Goal: Information Seeking & Learning: Compare options

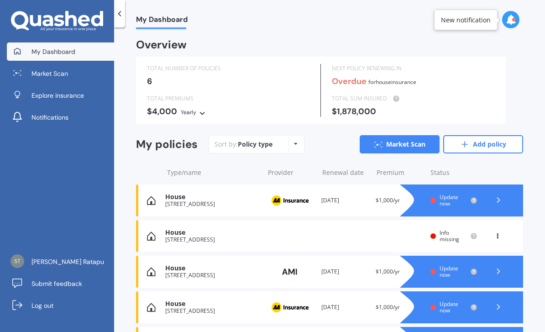
click at [474, 142] on link "Add policy" at bounding box center [483, 144] width 80 height 18
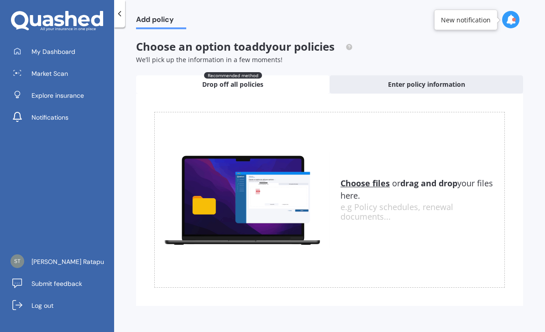
click at [390, 80] on span "Enter policy information" at bounding box center [426, 84] width 77 height 9
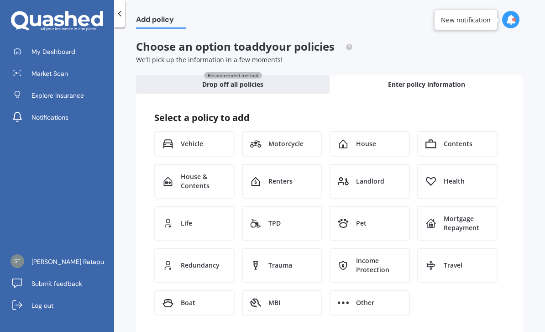
click at [383, 140] on div "House" at bounding box center [369, 144] width 80 height 26
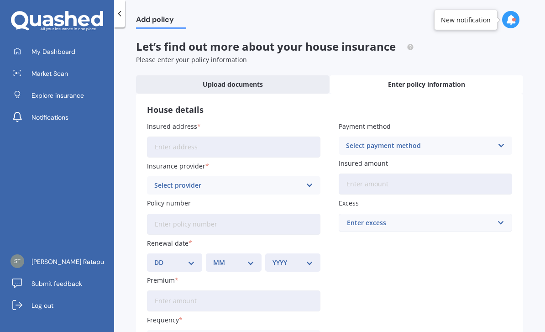
click at [157, 150] on input "Insured address" at bounding box center [233, 146] width 173 height 21
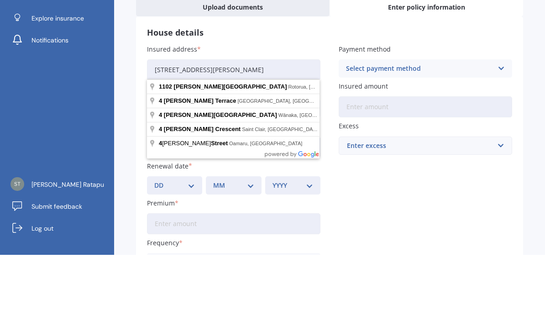
scroll to position [29, 0]
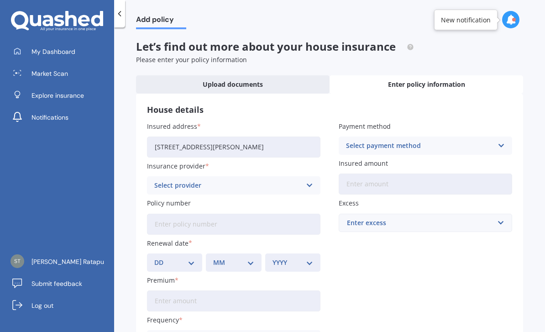
type input "[STREET_ADDRESS][PERSON_NAME]"
click at [163, 180] on div "Select provider" at bounding box center [227, 185] width 147 height 10
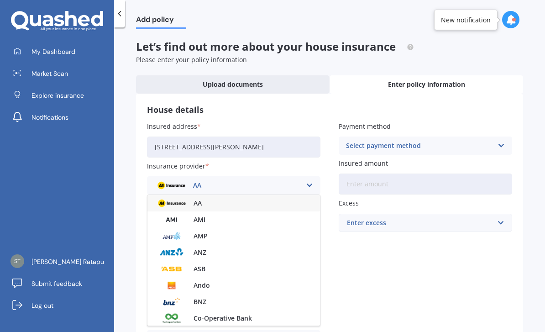
click at [165, 197] on img at bounding box center [172, 203] width 34 height 13
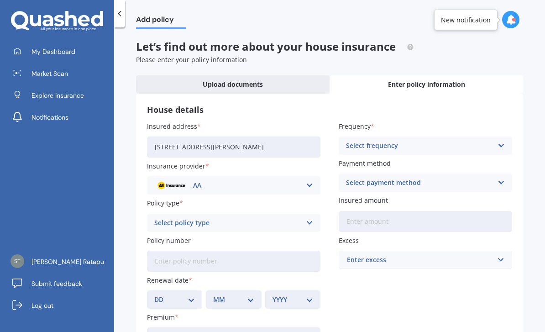
click at [312, 218] on icon at bounding box center [309, 223] width 8 height 10
click at [156, 232] on div "Home Insurance Policy" at bounding box center [233, 240] width 172 height 16
click at [303, 250] on input "Policy number" at bounding box center [233, 260] width 173 height 21
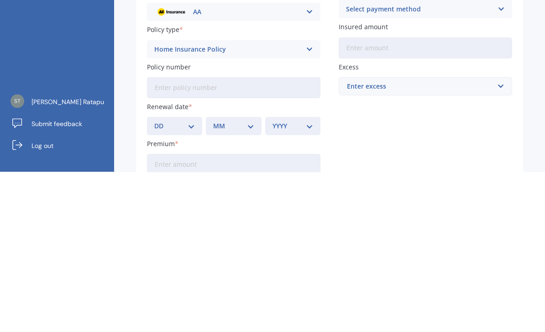
scroll to position [14, 0]
click at [184, 280] on select "DD 01 02 03 04 05 06 07 08 09 10 11 12 13 14 15 16 17 18 19 20 21 22 23 24 25 2…" at bounding box center [174, 285] width 41 height 10
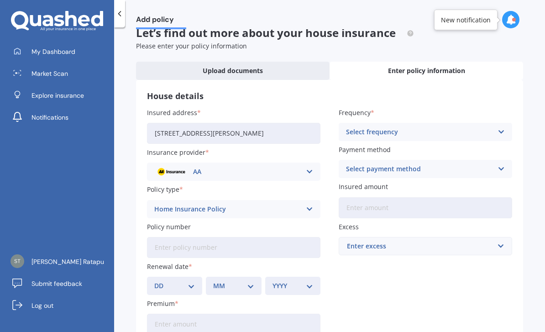
select select "10"
click at [253, 280] on select "MM 01 02 03 04 05 06 07 08 09 10 11 12" at bounding box center [233, 285] width 41 height 10
select select "03"
click at [310, 280] on select "YYYY 2027 2026 2025 2024 2023 2022 2021 2020 2019 2018 2017 2016 2015 2014 2013…" at bounding box center [292, 285] width 41 height 10
click at [311, 280] on select "YYYY 2027 2026 2025 2024 2023 2022 2021 2020 2019 2018 2017 2016 2015 2014 2013…" at bounding box center [292, 285] width 41 height 10
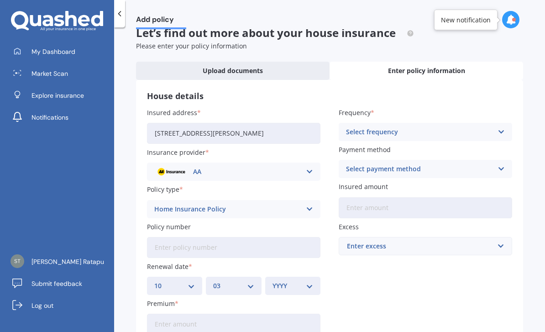
select select "1982"
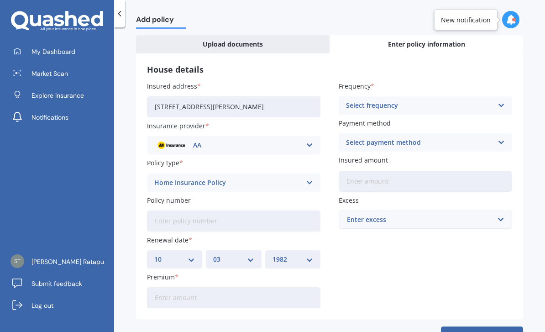
scroll to position [39, 0]
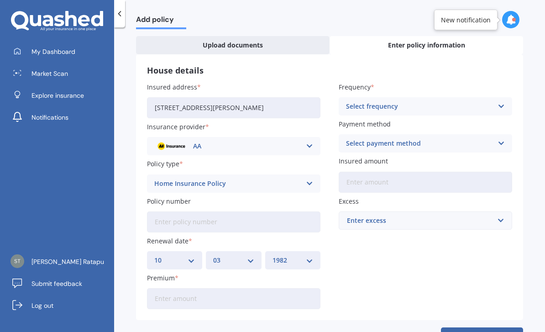
click at [297, 288] on input "Premium" at bounding box center [233, 298] width 173 height 21
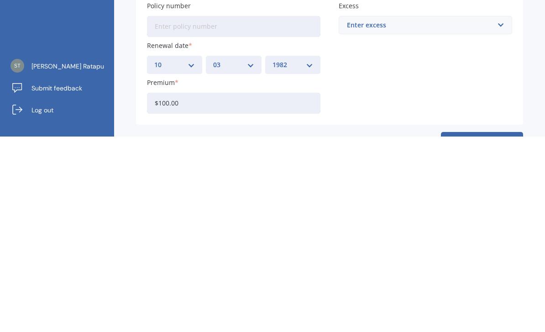
type input "$1,000.00"
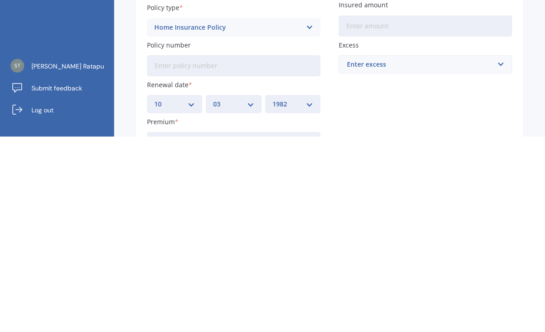
scroll to position [0, 0]
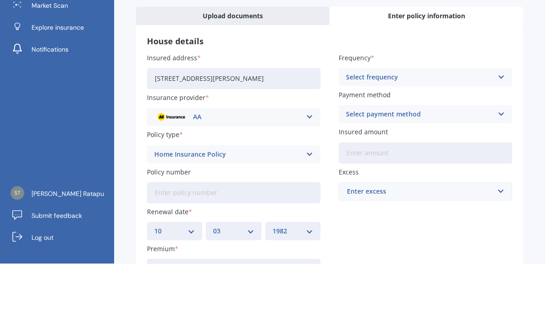
click at [504, 140] on icon at bounding box center [501, 145] width 8 height 10
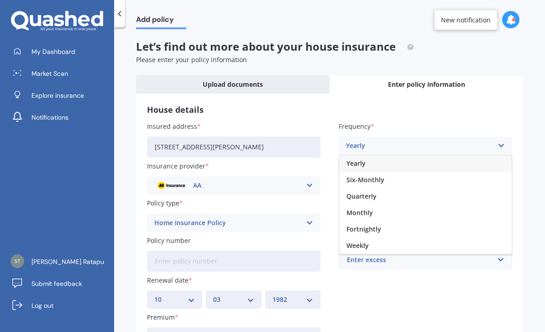
click at [442, 155] on div "Yearly" at bounding box center [425, 163] width 172 height 16
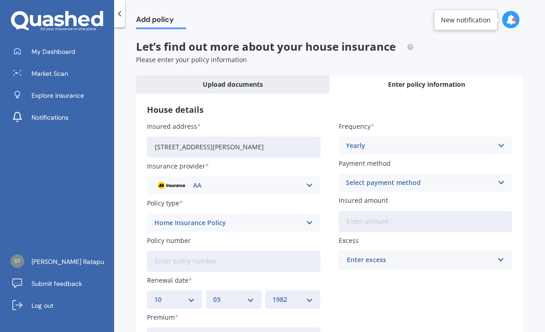
click at [495, 173] on div "Select payment method Direct debit - bank account Direct debit - credit/debit c…" at bounding box center [424, 182] width 173 height 18
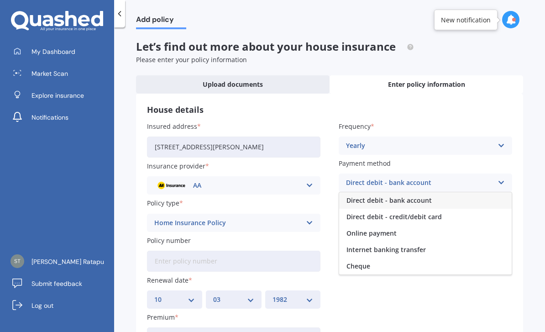
click at [474, 192] on div "Direct debit - bank account" at bounding box center [425, 200] width 172 height 16
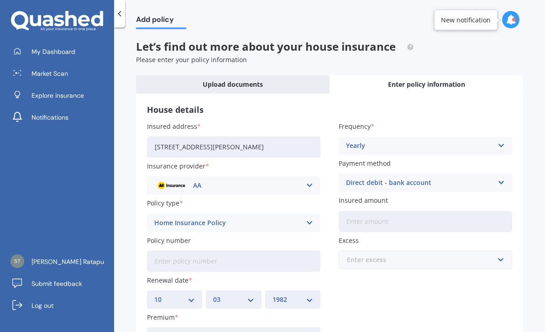
click at [495, 251] on input "text" at bounding box center [421, 259] width 165 height 17
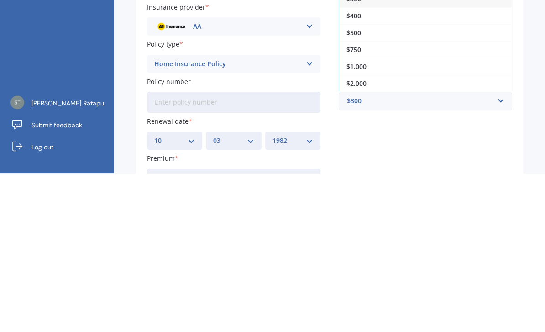
click at [430, 217] on div "$1,000" at bounding box center [425, 225] width 172 height 17
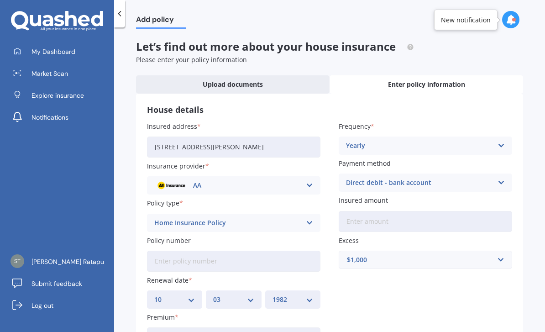
click at [475, 211] on input "Insured amount" at bounding box center [424, 221] width 173 height 21
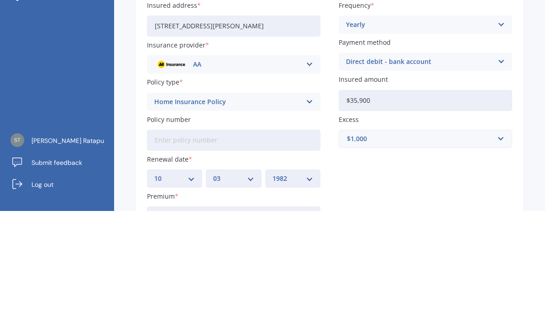
type input "$359,000"
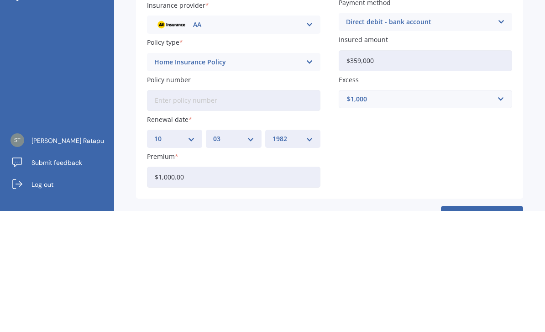
scroll to position [39, 0]
click at [482, 327] on button "Add" at bounding box center [482, 338] width 82 height 22
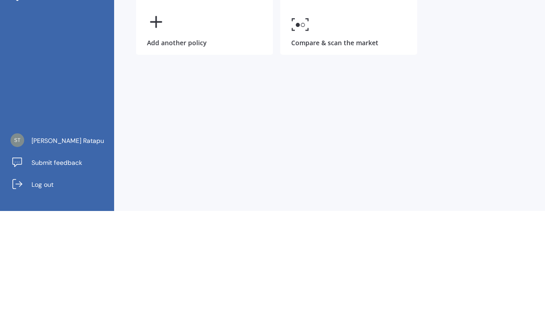
scroll to position [0, 0]
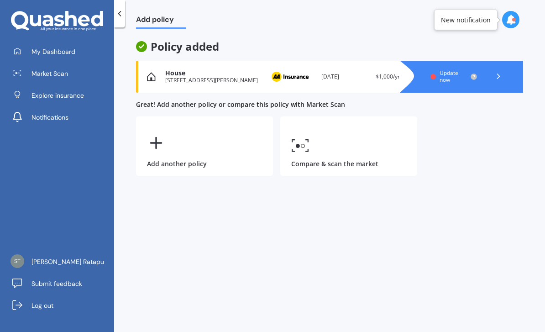
click at [355, 116] on link "Compare & scan the market" at bounding box center [348, 145] width 137 height 59
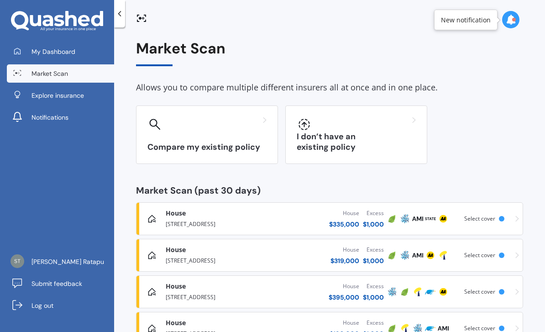
click at [405, 107] on div "I don’t have an existing policy" at bounding box center [356, 134] width 142 height 58
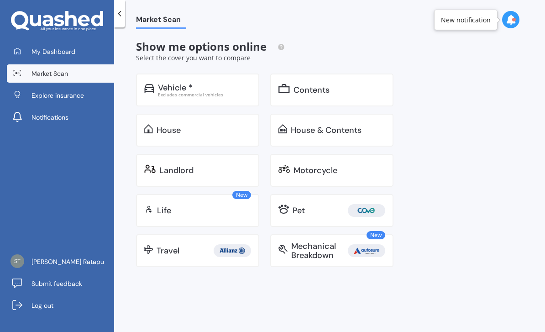
click at [224, 125] on div "House" at bounding box center [203, 129] width 94 height 9
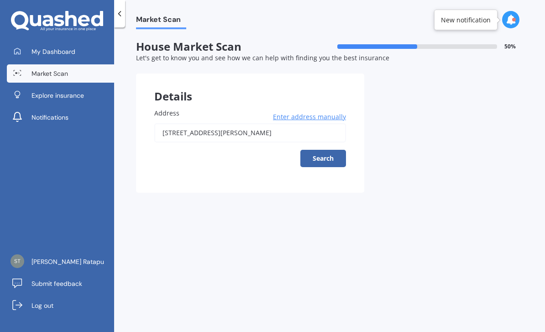
click at [327, 150] on button "Search" at bounding box center [323, 158] width 46 height 17
type input "[STREET_ADDRESS][PERSON_NAME]"
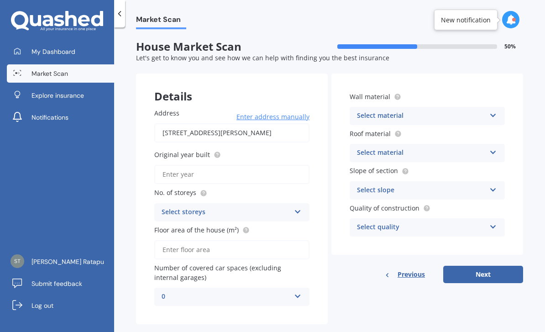
click at [484, 265] on button "Next" at bounding box center [483, 273] width 80 height 17
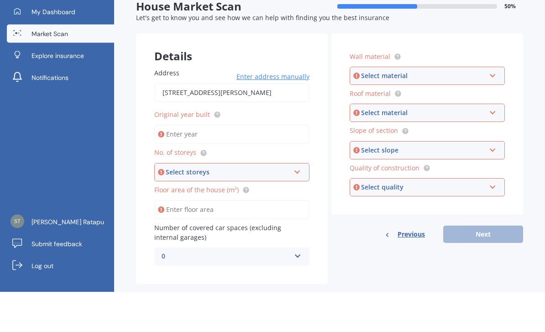
click at [493, 111] on icon at bounding box center [492, 114] width 8 height 6
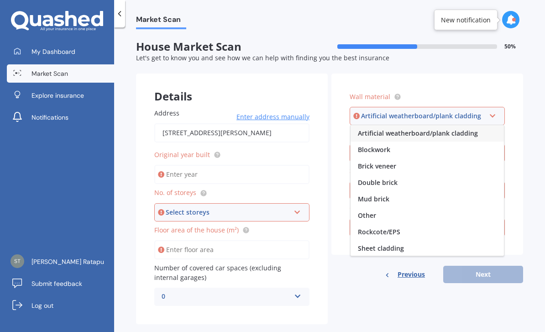
click at [436, 158] on div "Brick veneer" at bounding box center [426, 166] width 153 height 16
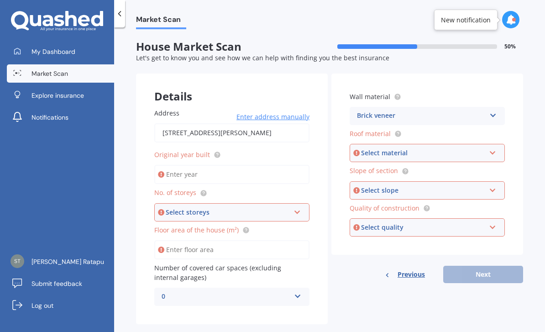
click at [490, 148] on icon at bounding box center [492, 151] width 8 height 6
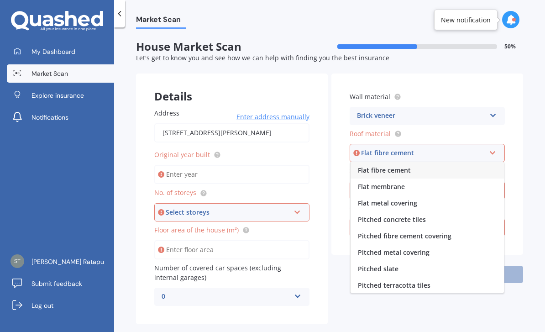
click at [455, 162] on div "Flat fibre cement" at bounding box center [426, 170] width 153 height 16
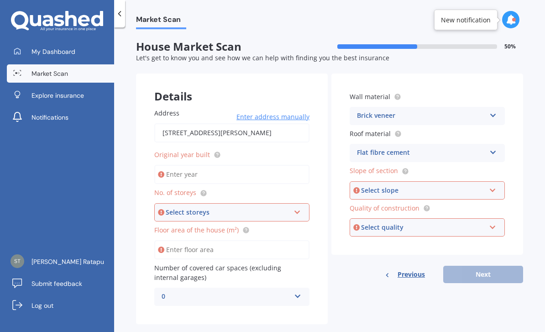
click at [490, 185] on icon at bounding box center [492, 188] width 8 height 6
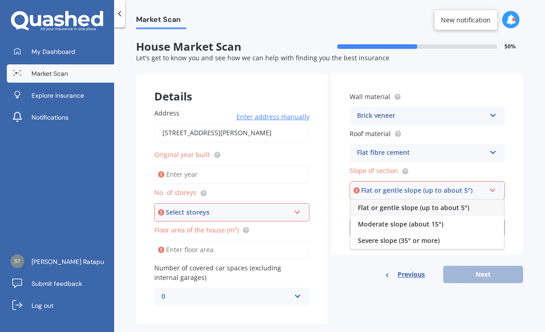
click at [466, 203] on span "Flat or gentle slope (up to about 5°)" at bounding box center [413, 207] width 111 height 9
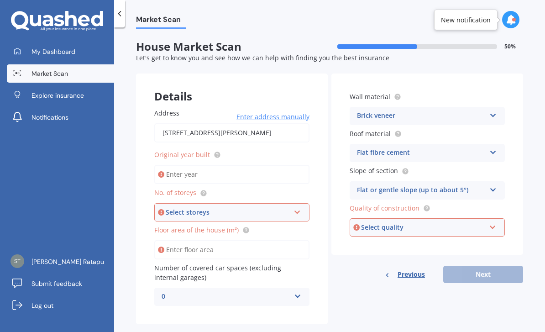
click at [486, 218] on div "Select quality Standard High Prestige" at bounding box center [426, 227] width 155 height 18
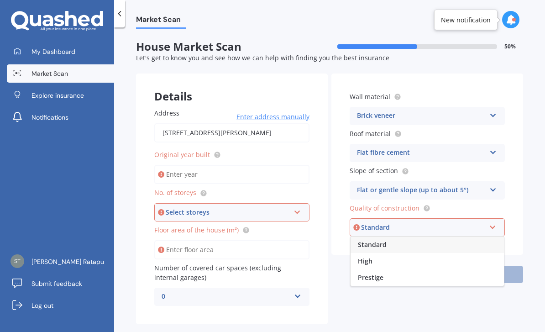
click at [460, 253] on div "High" at bounding box center [426, 261] width 153 height 16
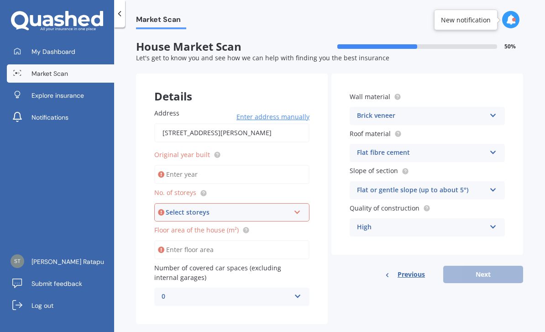
click at [306, 203] on div "Select storeys 1 2 3 4 5+" at bounding box center [231, 212] width 155 height 18
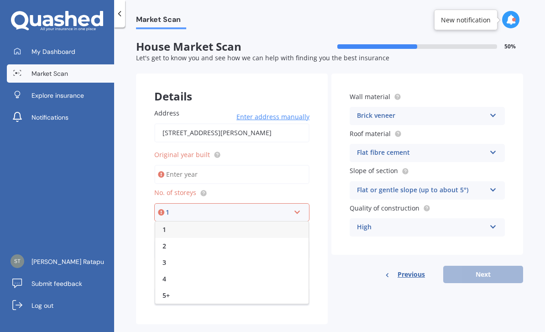
click at [248, 238] on div "2" at bounding box center [231, 246] width 153 height 16
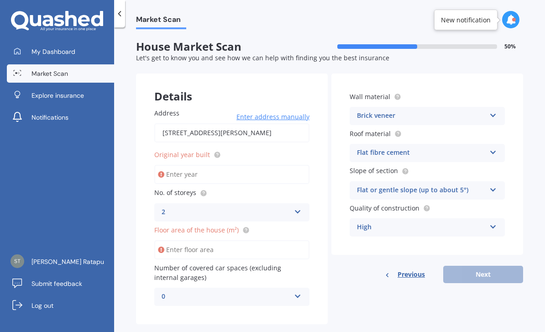
click at [295, 207] on icon at bounding box center [298, 210] width 8 height 6
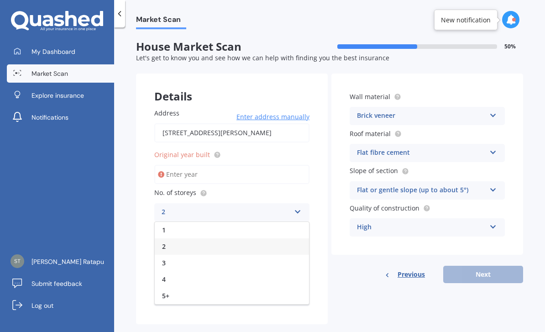
click at [260, 255] on div "3" at bounding box center [232, 263] width 154 height 16
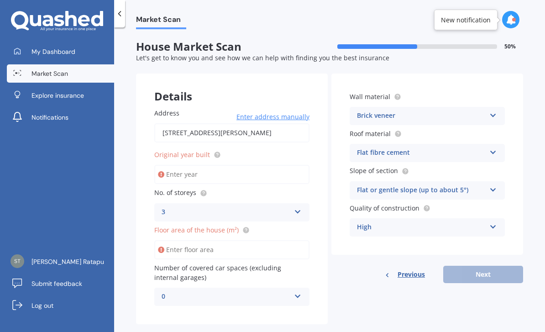
click at [291, 240] on input "Floor area of the house (m²)" at bounding box center [231, 249] width 155 height 19
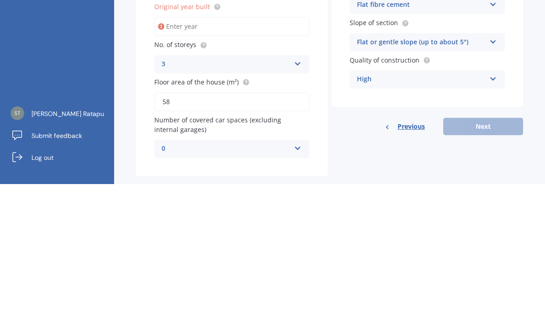
type input "58"
click at [437, 125] on div "Details Address [STREET_ADDRESS][PERSON_NAME] Enter address manually Search Ori…" at bounding box center [329, 198] width 387 height 251
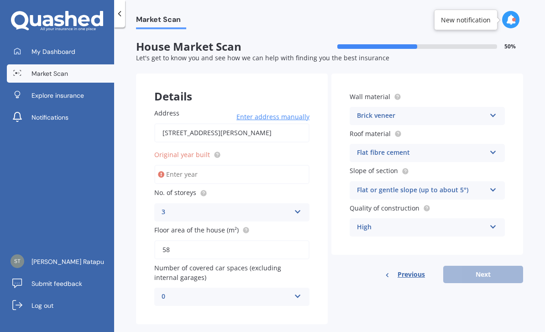
click at [287, 165] on input "Original year built" at bounding box center [231, 174] width 155 height 19
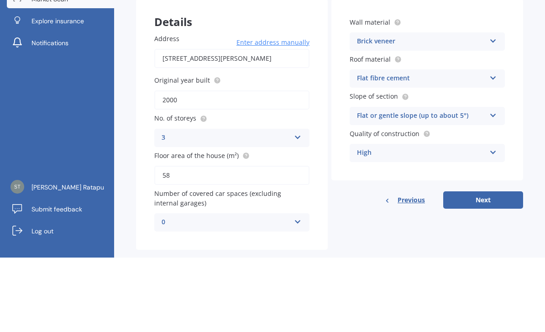
type input "2000"
click at [47, 104] on div "My Dashboard Market Scan Explore insurance Notifications [PERSON_NAME] Ratapu S…" at bounding box center [57, 186] width 114 height 289
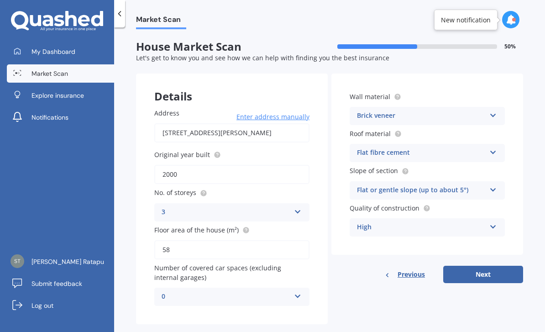
click at [488, 265] on button "Next" at bounding box center [483, 273] width 80 height 17
select select "10"
select select "03"
select select "1982"
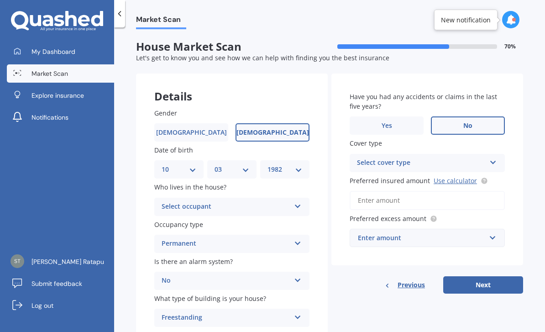
click at [492, 157] on icon at bounding box center [493, 160] width 8 height 6
click at [475, 172] on div "High" at bounding box center [427, 180] width 154 height 16
click at [473, 191] on input "Preferred insured amount Use calculator" at bounding box center [426, 200] width 155 height 19
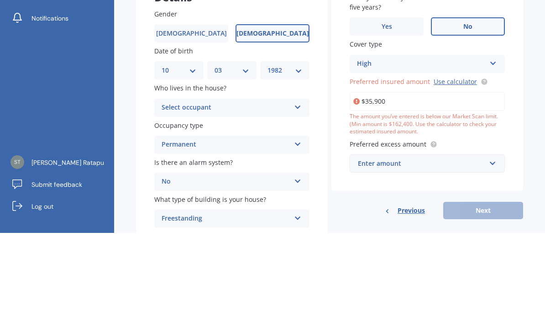
type input "$359,000"
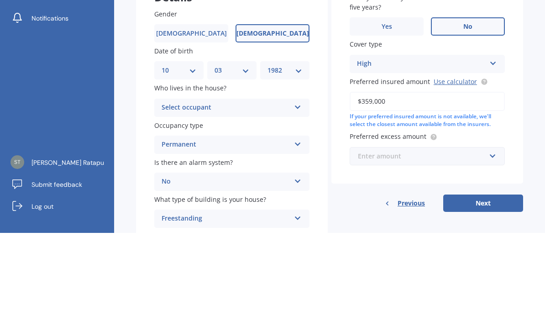
click at [496, 246] on input "text" at bounding box center [423, 254] width 147 height 17
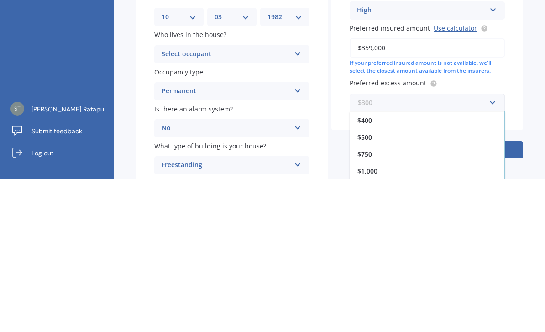
scroll to position [16, 0]
click at [450, 315] on div "$1,000" at bounding box center [427, 323] width 154 height 17
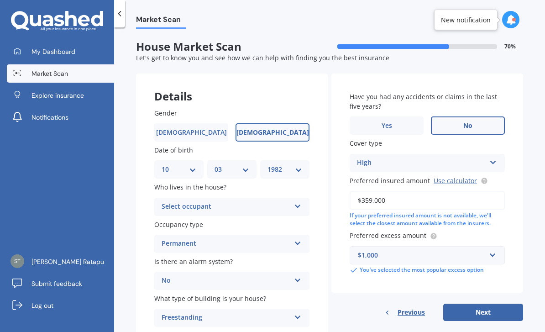
click at [491, 303] on button "Next" at bounding box center [483, 311] width 80 height 17
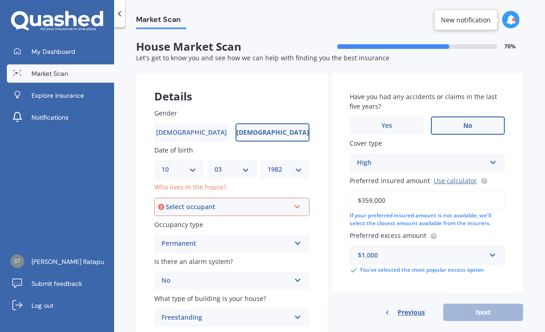
click at [295, 202] on icon at bounding box center [297, 205] width 8 height 6
click at [236, 216] on div "Owner" at bounding box center [231, 224] width 153 height 16
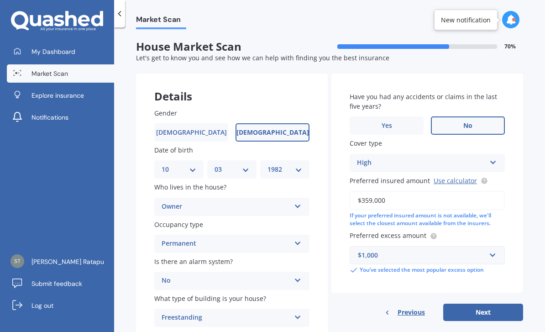
click at [493, 303] on button "Next" at bounding box center [483, 311] width 80 height 17
select select "10"
select select "03"
select select "1982"
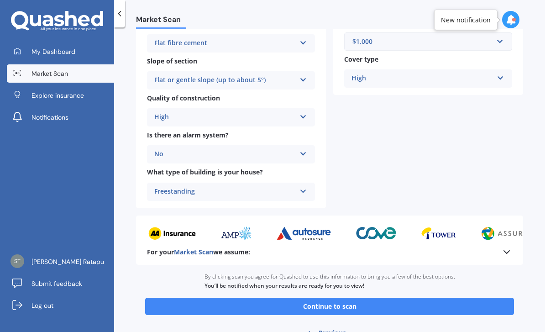
scroll to position [286, 0]
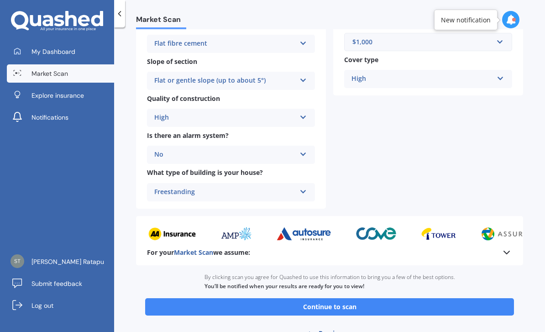
click at [455, 298] on button "Continue to scan" at bounding box center [329, 306] width 369 height 17
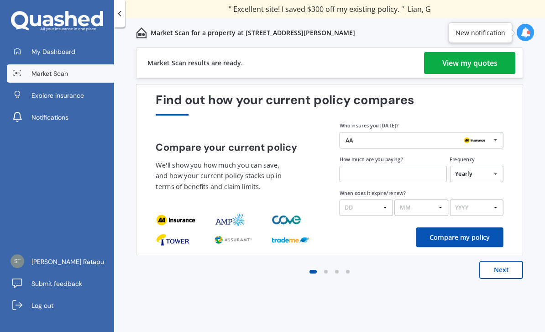
click at [453, 59] on div "View my quotes" at bounding box center [469, 63] width 55 height 22
